Goal: Task Accomplishment & Management: Use online tool/utility

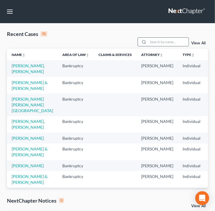
click at [155, 40] on input "search" at bounding box center [168, 42] width 41 height 8
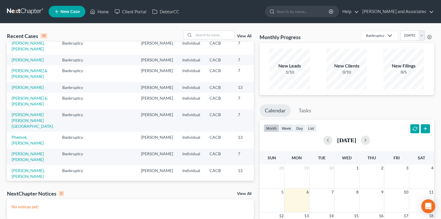
scroll to position [116, 0]
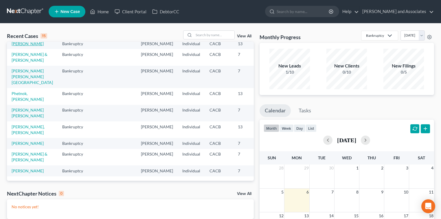
click at [19, 46] on link "[PERSON_NAME]" at bounding box center [28, 43] width 32 height 5
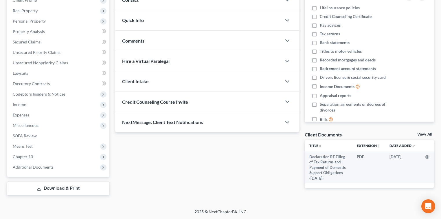
click at [83, 186] on link "Download & Print" at bounding box center [58, 189] width 102 height 14
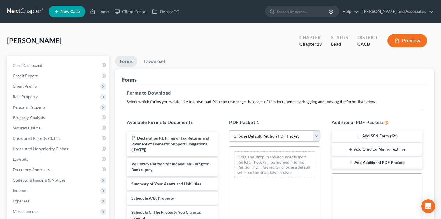
click at [390, 151] on button "Add Creditor Matrix Text File" at bounding box center [377, 149] width 91 height 12
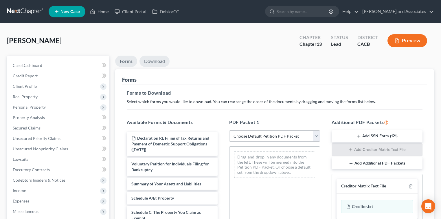
click at [160, 57] on link "Download" at bounding box center [155, 61] width 30 height 11
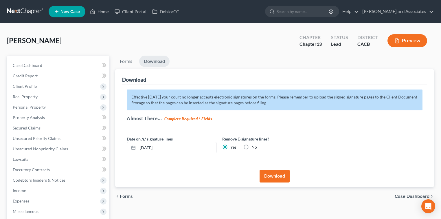
click at [275, 175] on button "Download" at bounding box center [275, 176] width 30 height 13
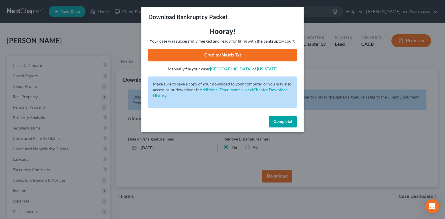
click at [274, 57] on link "CreditorMatrix.txt" at bounding box center [222, 55] width 148 height 13
click at [282, 122] on span "Complete!" at bounding box center [282, 121] width 19 height 5
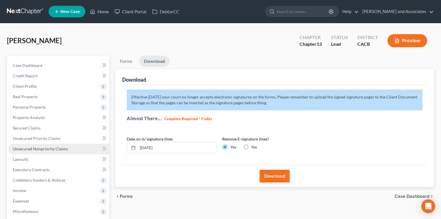
click at [64, 149] on span "Unsecured Nonpriority Claims" at bounding box center [40, 148] width 55 height 5
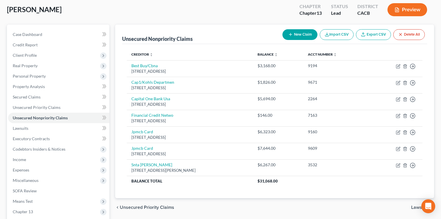
scroll to position [39, 0]
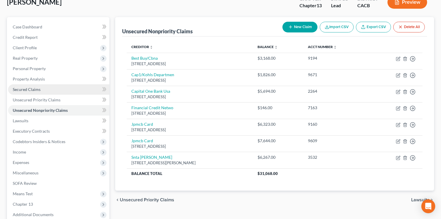
click at [27, 88] on span "Secured Claims" at bounding box center [27, 89] width 28 height 5
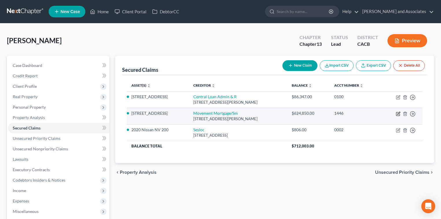
click at [400, 114] on icon "button" at bounding box center [397, 113] width 3 height 3
select select "42"
select select "2"
select select "0"
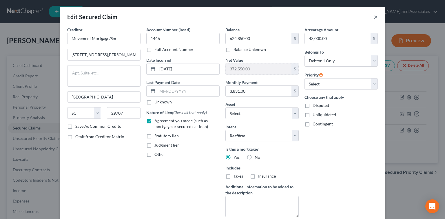
click at [374, 17] on button "×" at bounding box center [376, 16] width 4 height 7
